Goal: Task Accomplishment & Management: Use online tool/utility

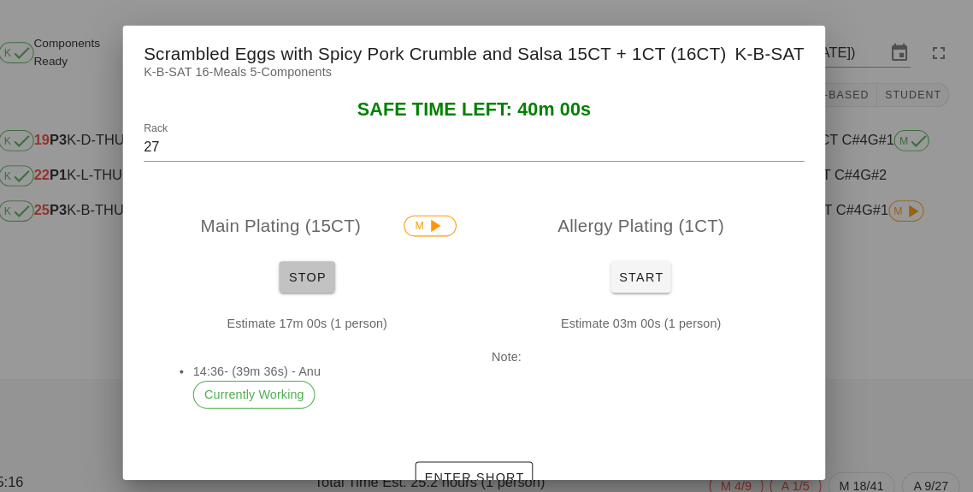
click at [334, 275] on span "Stop" at bounding box center [324, 270] width 41 height 14
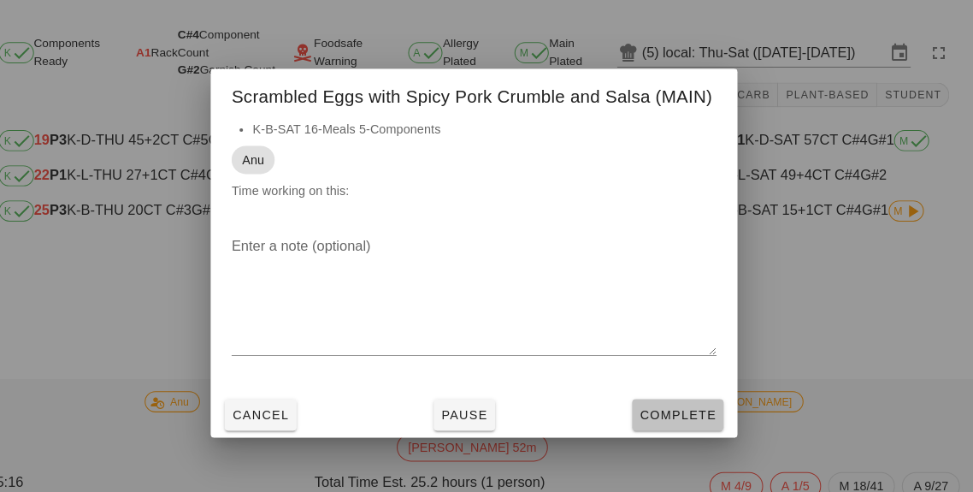
click at [704, 415] on button "Complete" at bounding box center [685, 403] width 89 height 31
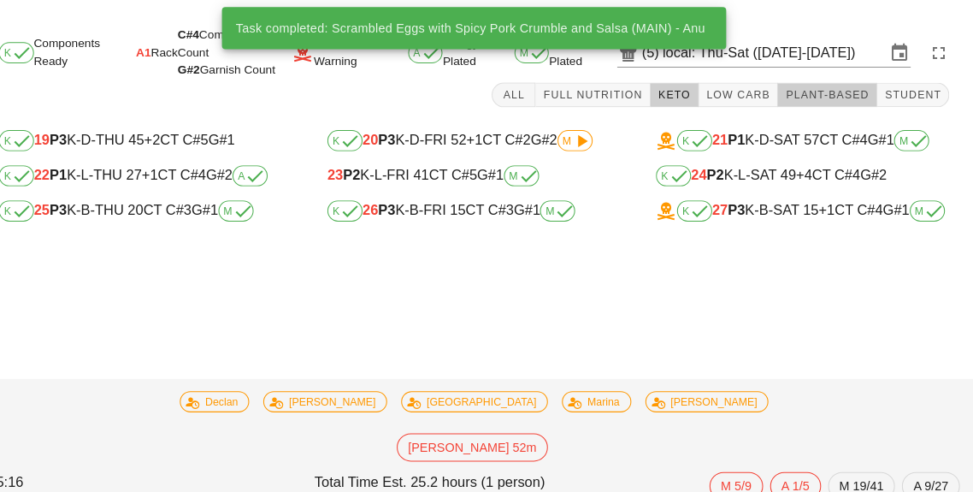
click at [831, 101] on button "Plant-Based" at bounding box center [831, 92] width 97 height 24
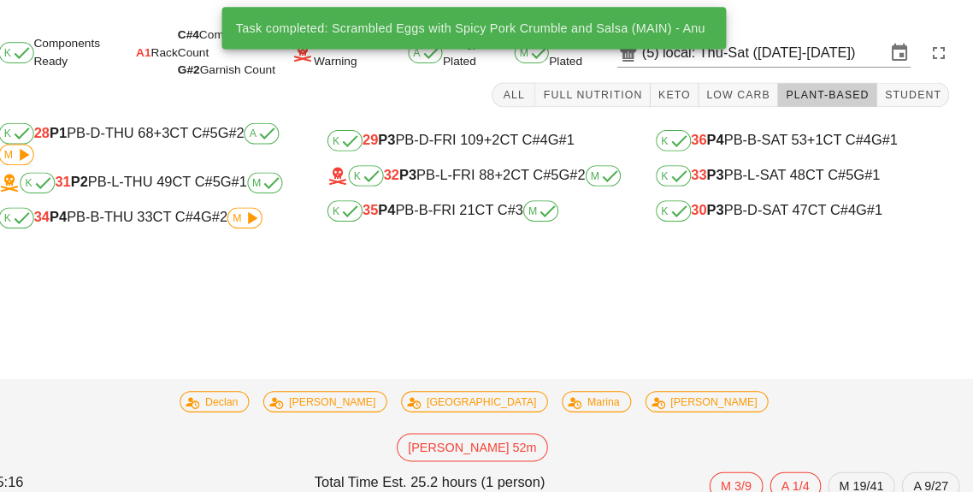
click at [252, 219] on span "M" at bounding box center [263, 212] width 34 height 21
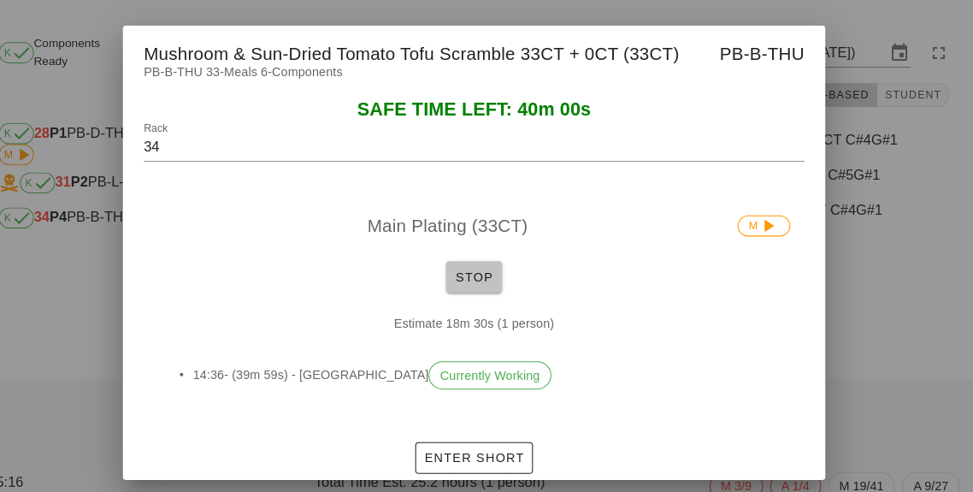
click at [494, 281] on button "Stop" at bounding box center [486, 269] width 55 height 31
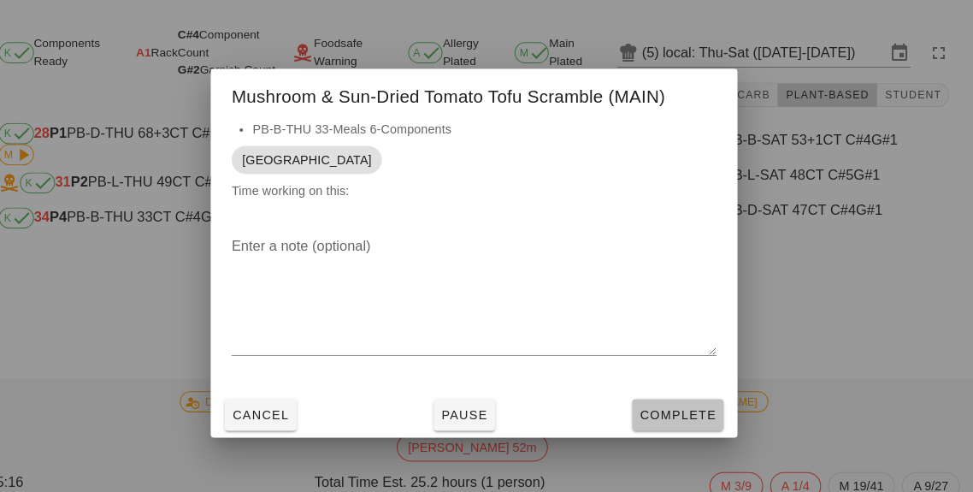
click at [696, 417] on button "Complete" at bounding box center [685, 403] width 89 height 31
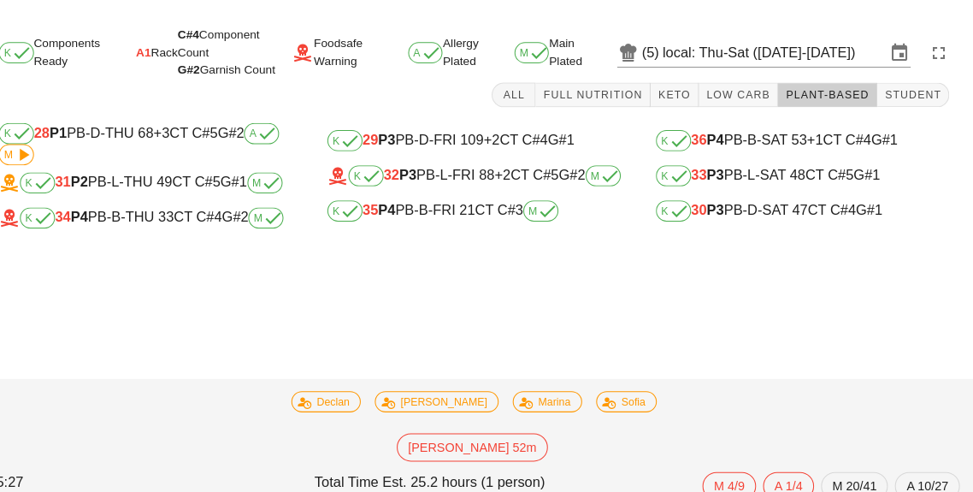
click at [748, 138] on div "K 36 P4 PB-B-SAT 53 +1 CT C#4 G#1" at bounding box center [807, 137] width 286 height 21
type input "36"
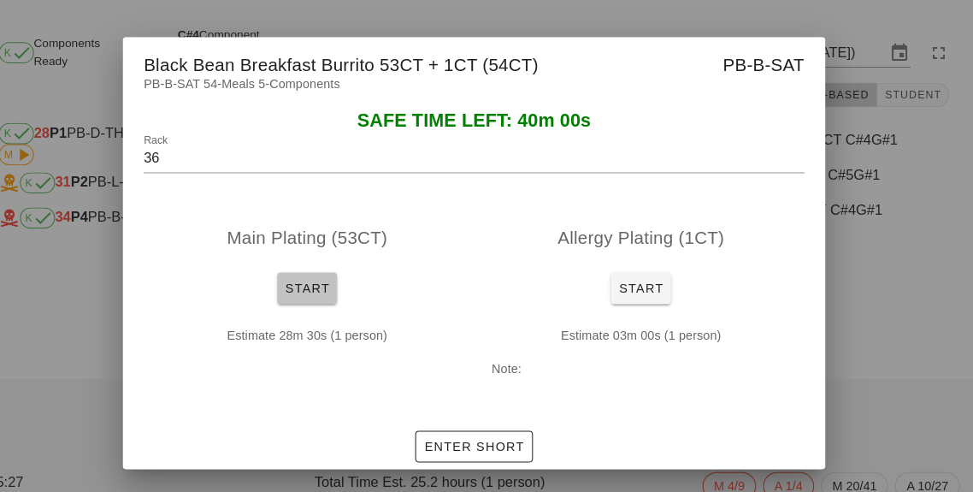
click at [313, 274] on span "Start" at bounding box center [324, 281] width 44 height 14
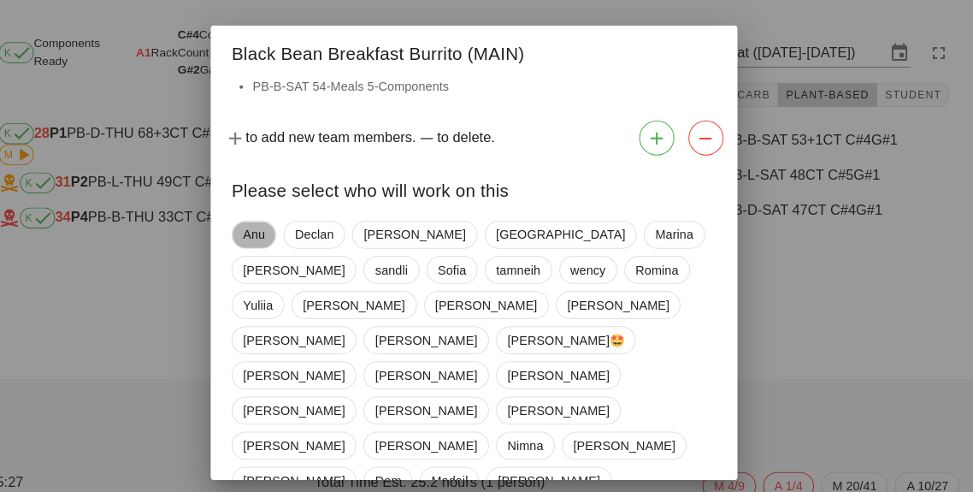
click at [257, 223] on span "Anu" at bounding box center [273, 228] width 44 height 27
click at [506, 224] on span "[GEOGRAPHIC_DATA]" at bounding box center [569, 229] width 126 height 26
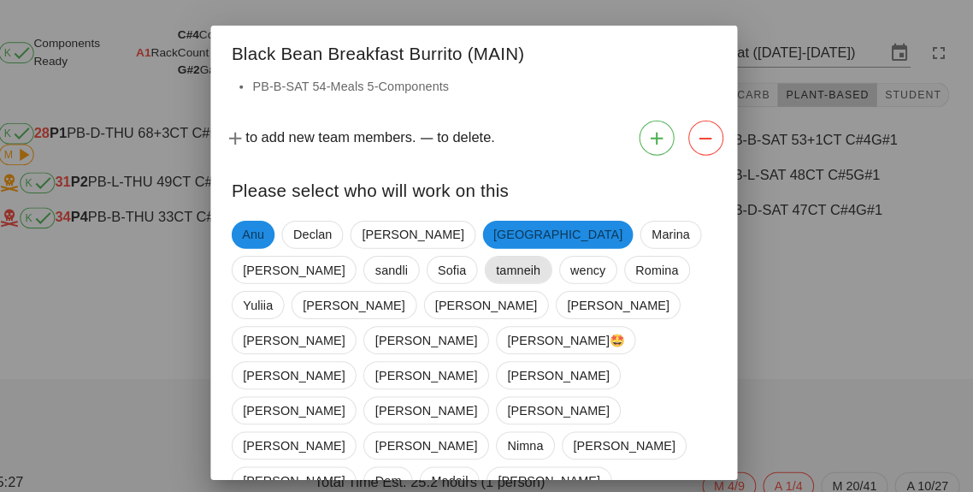
click at [508, 268] on span "tamneih" at bounding box center [530, 263] width 44 height 26
